Goal: Task Accomplishment & Management: Manage account settings

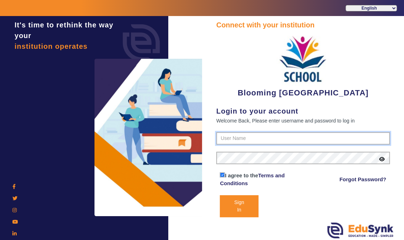
type input "4141419999"
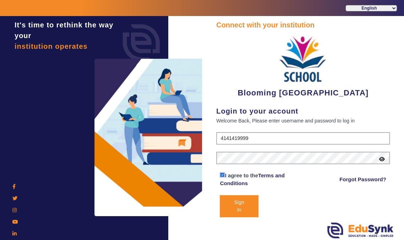
click at [247, 206] on button "Sign In" at bounding box center [239, 206] width 38 height 22
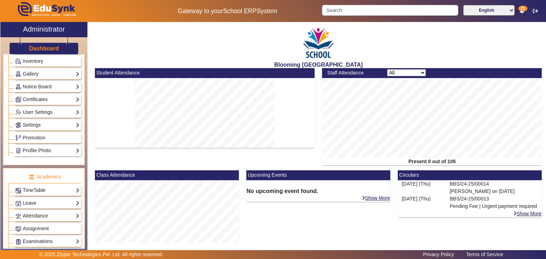
scroll to position [332, 0]
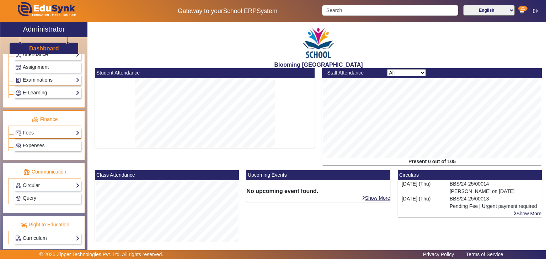
click at [49, 129] on link "Fees" at bounding box center [47, 133] width 64 height 8
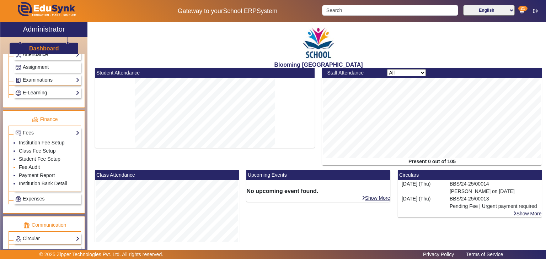
click at [32, 165] on link "Fee Audit" at bounding box center [29, 168] width 21 height 6
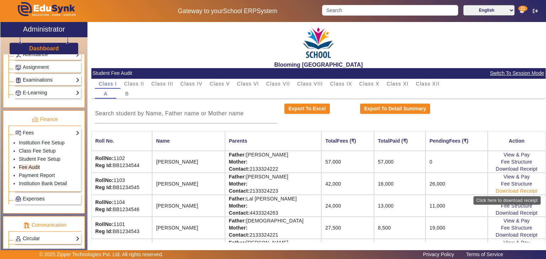
click at [404, 191] on link "Download Receipt" at bounding box center [517, 191] width 42 height 6
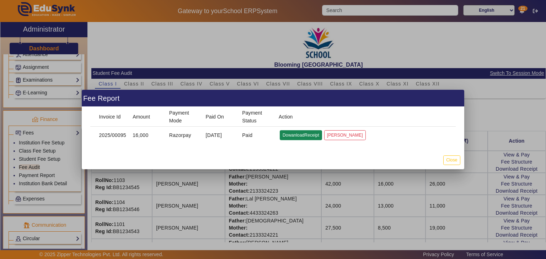
click at [301, 134] on button "DowanloadReceipt" at bounding box center [301, 135] width 42 height 10
click at [404, 158] on button "Close" at bounding box center [451, 161] width 17 height 10
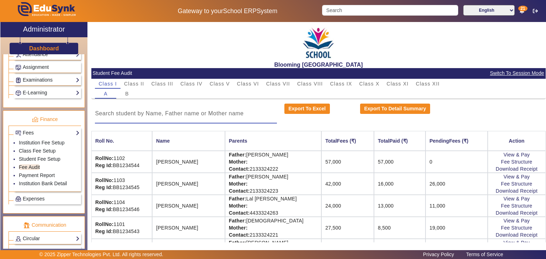
click at [253, 115] on input at bounding box center [186, 113] width 182 height 9
click at [87, 131] on div "Administration Institution Institution Details Session Configuration Classes/Ba…" at bounding box center [43, 151] width 87 height 195
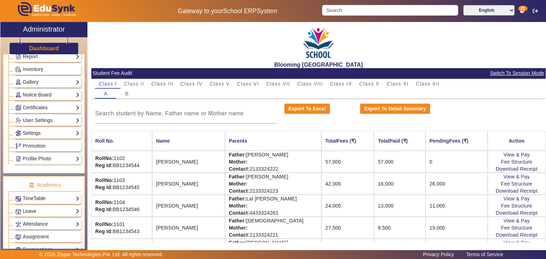
click at [84, 71] on div "Administration Institution Institution Details Session Configuration Classes/Ba…" at bounding box center [43, 151] width 87 height 195
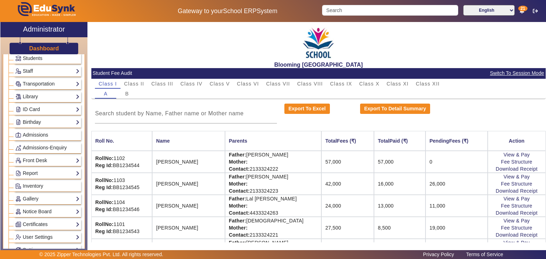
scroll to position [0, 0]
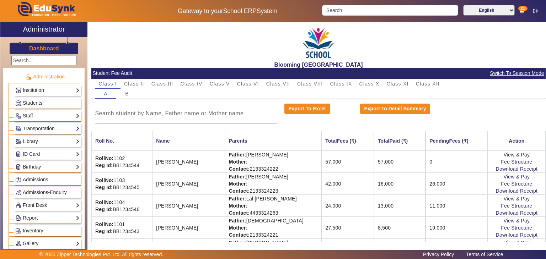
click at [42, 46] on h3 "Dashboard" at bounding box center [44, 48] width 30 height 7
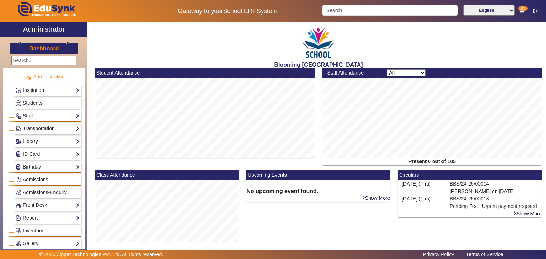
scroll to position [170, 0]
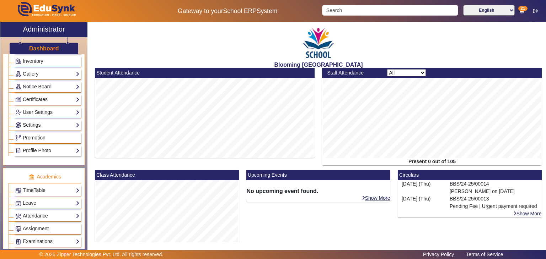
click at [88, 184] on div "Blooming Buds Secondary School Student Attendance Staff Attendance All Teacher …" at bounding box center [316, 134] width 458 height 225
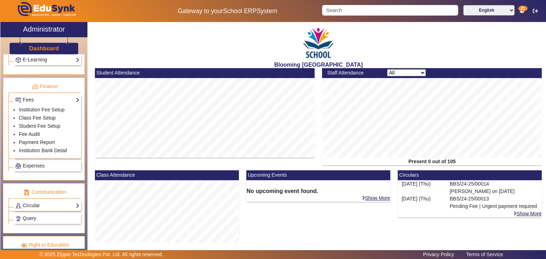
scroll to position [385, 0]
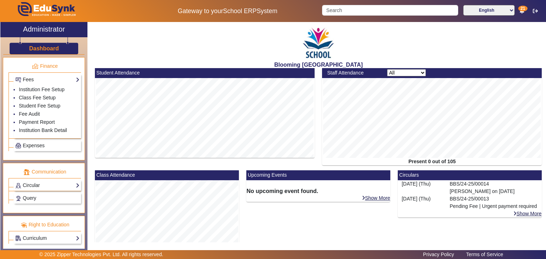
click at [90, 153] on div "Blooming Buds Secondary School Student Attendance Staff Attendance All Teacher …" at bounding box center [316, 134] width 458 height 225
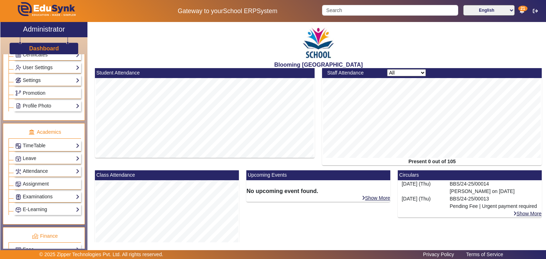
scroll to position [45, 0]
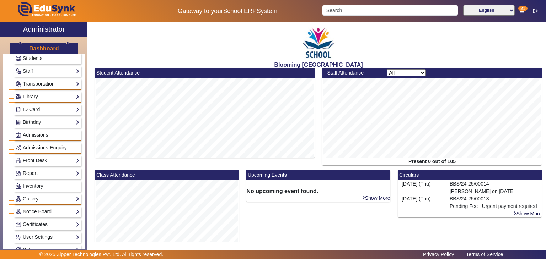
click at [84, 66] on div "Administration Institution Institution Details Session Configuration Classes/Ba…" at bounding box center [43, 151] width 87 height 195
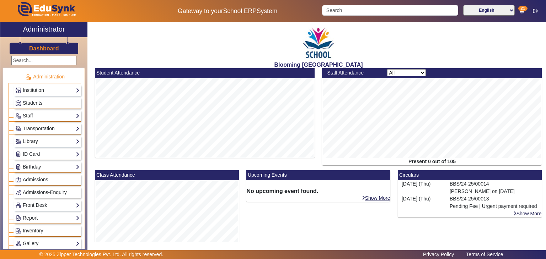
click at [54, 48] on h3 "Dashboard" at bounding box center [44, 48] width 30 height 7
click at [62, 90] on link "Institution" at bounding box center [47, 90] width 64 height 8
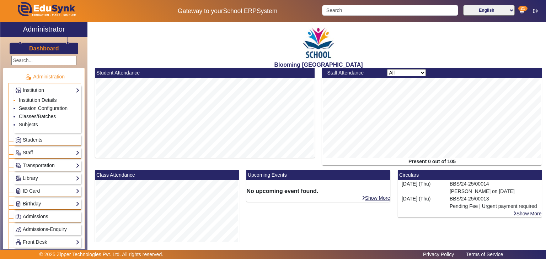
click at [39, 100] on link "Institution Details" at bounding box center [38, 100] width 38 height 6
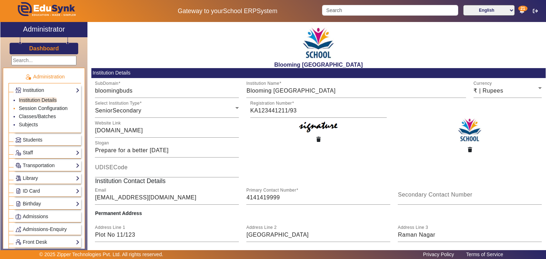
click at [47, 108] on link "Session Configuration" at bounding box center [43, 109] width 49 height 6
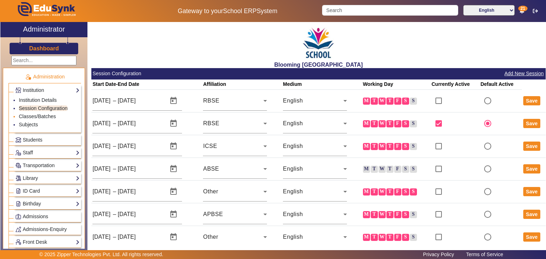
click at [47, 113] on li "Classes/Batches" at bounding box center [49, 117] width 61 height 8
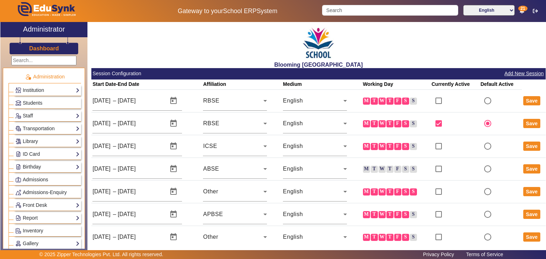
click at [53, 47] on h3 "Dashboard" at bounding box center [44, 48] width 30 height 7
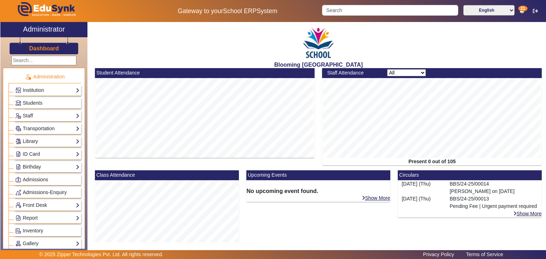
click at [90, 130] on div "Blooming Buds Secondary School Student Attendance Staff Attendance All Teacher …" at bounding box center [316, 134] width 458 height 225
click at [54, 93] on link "Institution" at bounding box center [47, 90] width 64 height 8
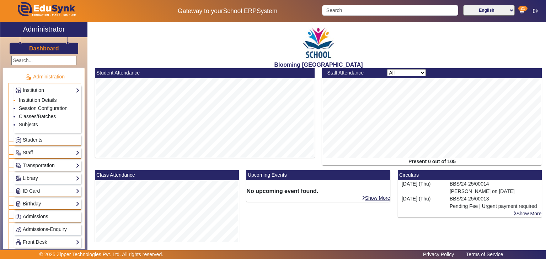
click at [47, 98] on link "Institution Details" at bounding box center [38, 100] width 38 height 6
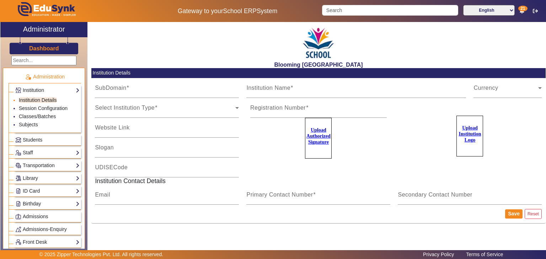
type input "bloomingbuds"
type input "Blooming [GEOGRAPHIC_DATA]"
type input "[DOMAIN_NAME]"
type input "Prepare for a better [DATE]"
type input "KA123441211/93"
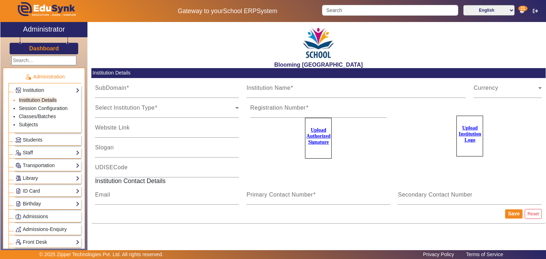
type input "[EMAIL_ADDRESS][DOMAIN_NAME]"
type input "4141419999"
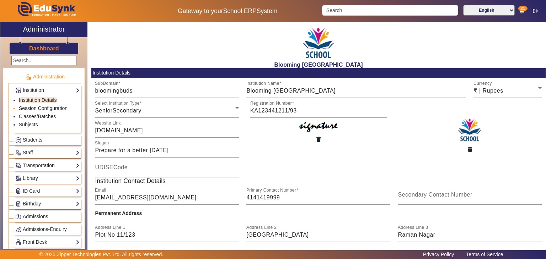
click at [53, 108] on link "Session Configuration" at bounding box center [43, 109] width 49 height 6
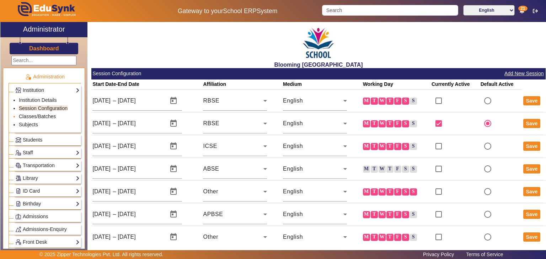
click at [50, 116] on link "Classes/Batches" at bounding box center [37, 117] width 37 height 6
